Goal: Task Accomplishment & Management: Use online tool/utility

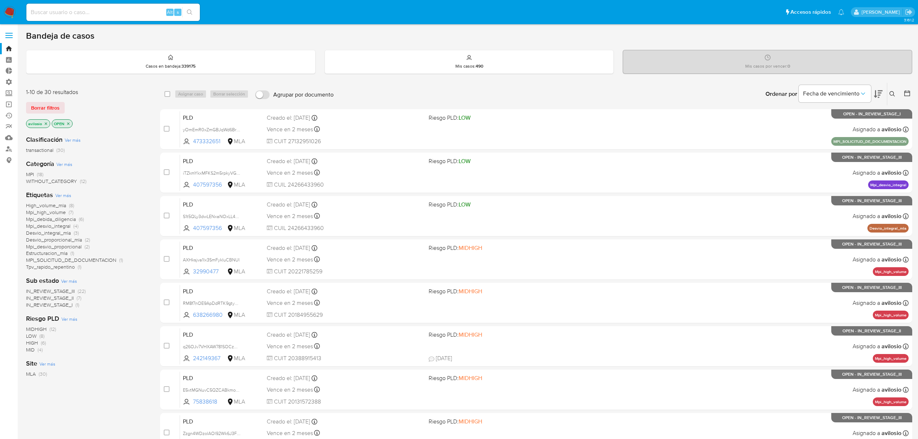
click at [27, 174] on span "MPI" at bounding box center [30, 174] width 8 height 7
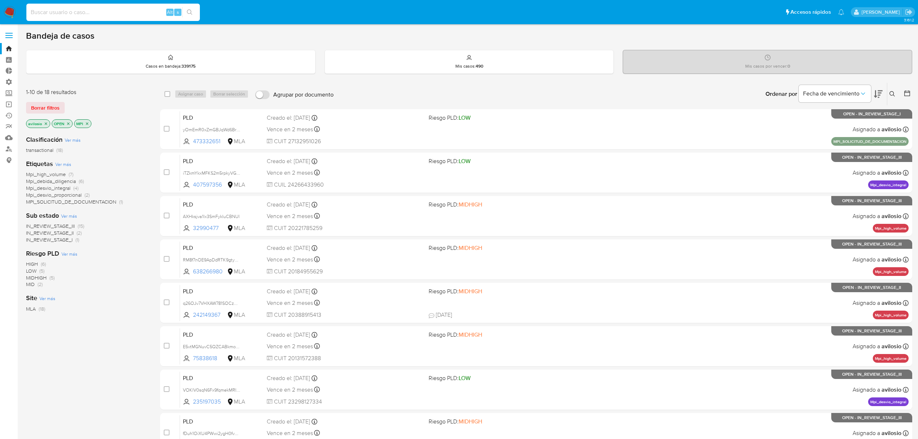
click at [85, 13] on input at bounding box center [112, 12] width 173 height 9
click at [66, 180] on span "Mpi_debida_diligencia" at bounding box center [51, 180] width 50 height 7
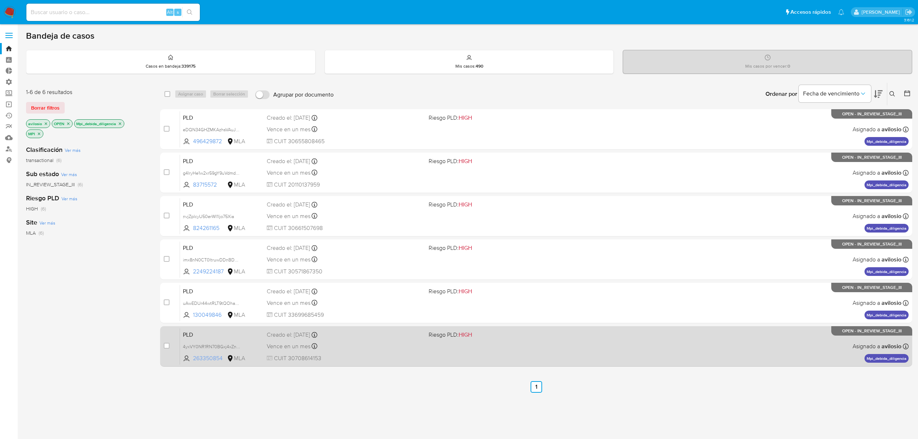
click at [209, 356] on span "263350854" at bounding box center [209, 358] width 33 height 8
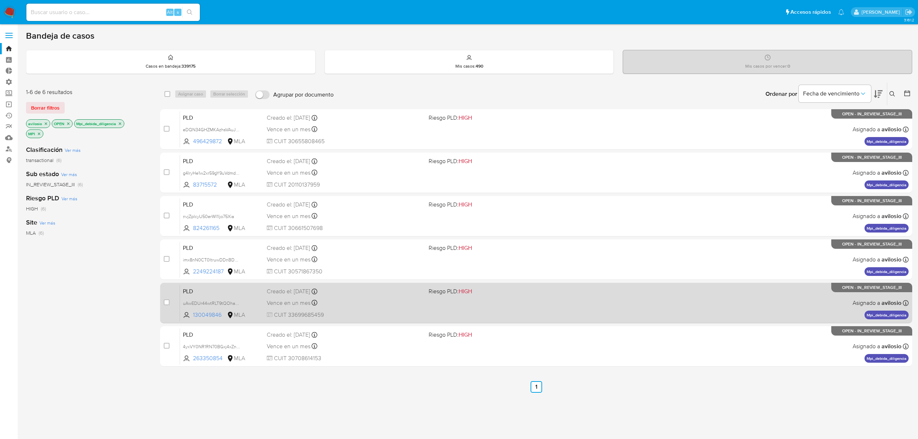
click at [209, 308] on div "PLD uAwEDUr44wtRLT9tQOhaFKPr 130049846 MLA Riesgo PLD: HIGH Creado el: 12/09/20…" at bounding box center [544, 302] width 729 height 37
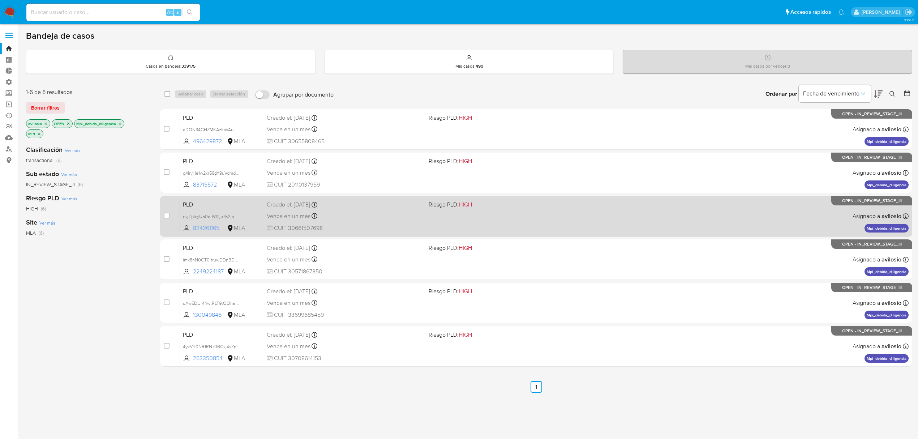
click at [206, 230] on span "824261165" at bounding box center [209, 228] width 33 height 8
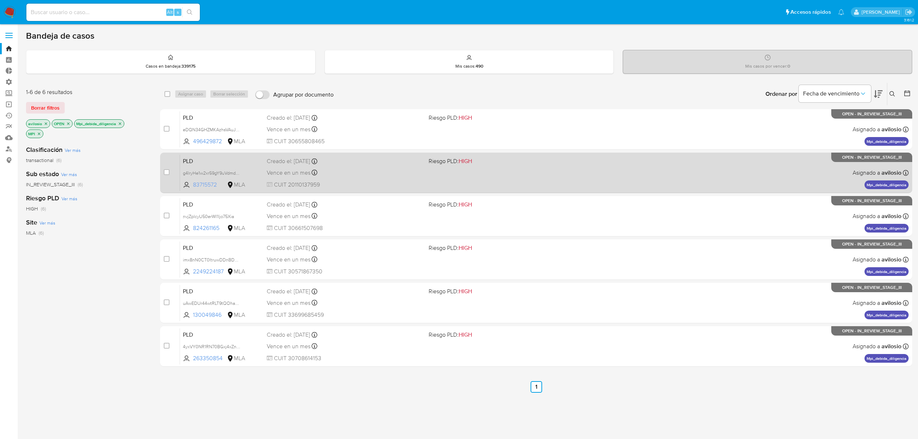
click at [199, 186] on span "83715572" at bounding box center [209, 185] width 33 height 8
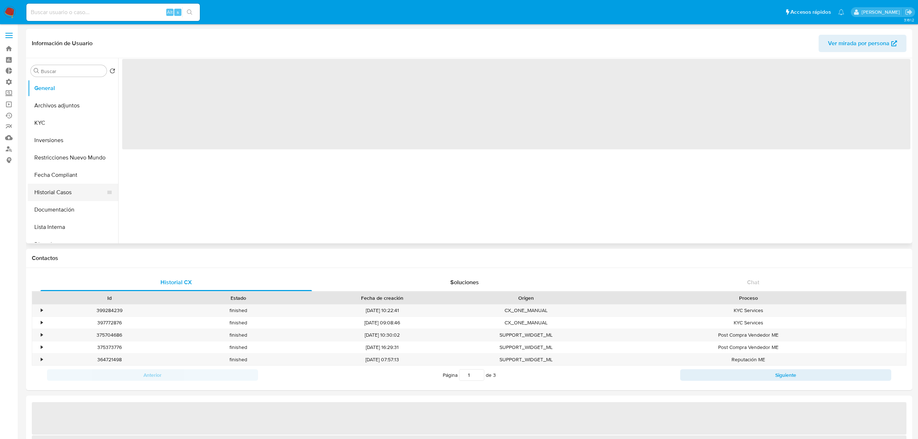
select select "10"
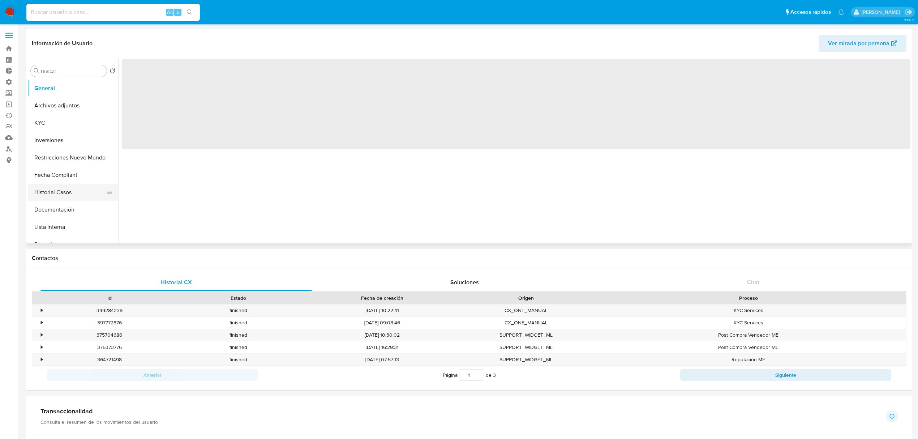
click at [59, 198] on button "Historial Casos" at bounding box center [70, 192] width 85 height 17
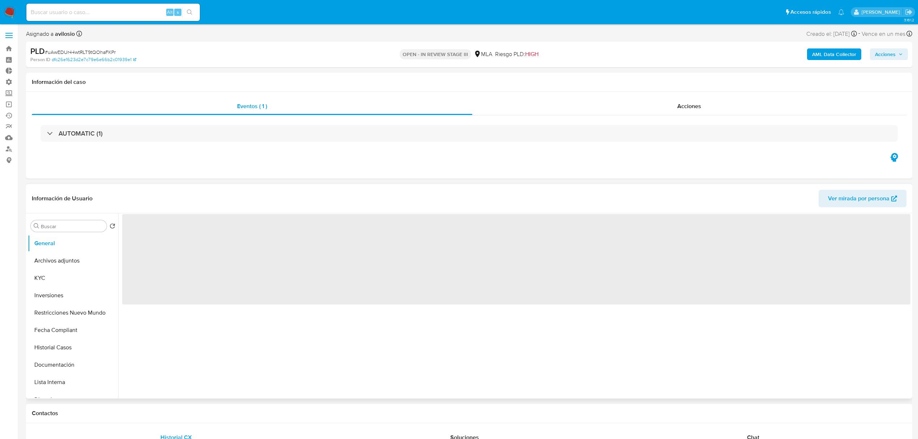
select select "10"
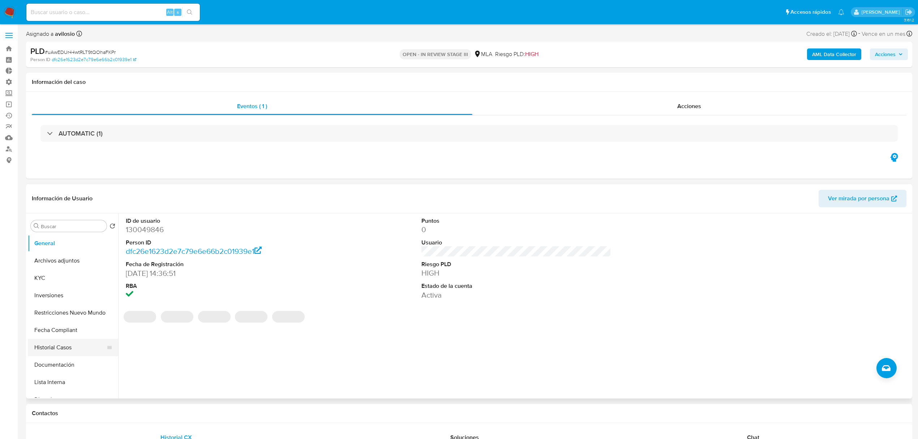
click at [64, 352] on button "Historial Casos" at bounding box center [70, 347] width 85 height 17
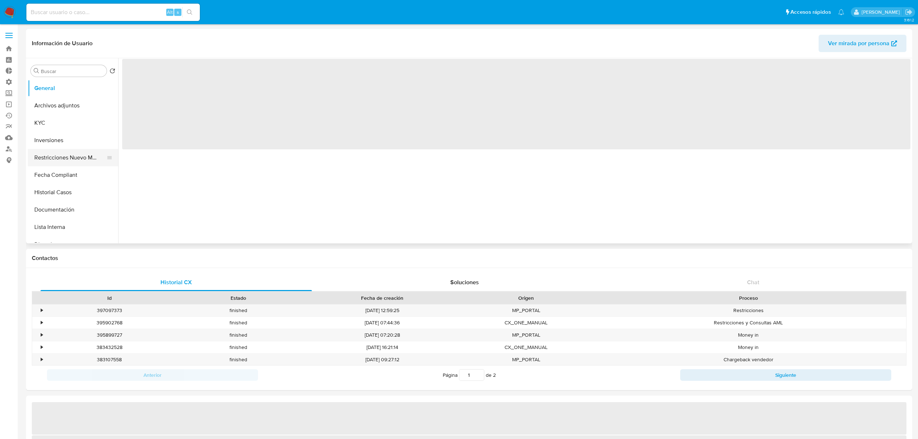
select select "10"
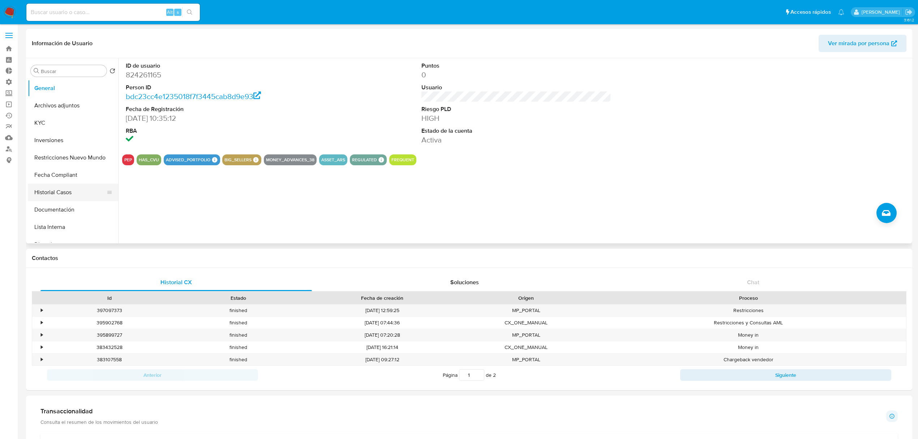
click at [74, 192] on button "Historial Casos" at bounding box center [70, 192] width 85 height 17
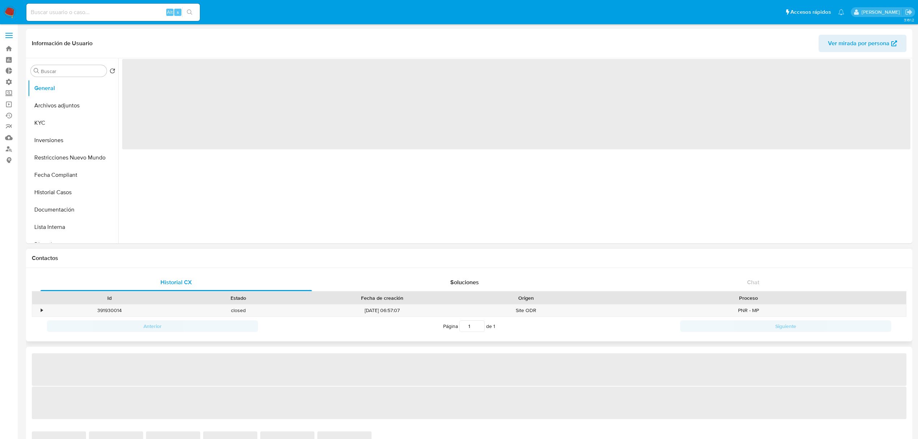
select select "10"
